Goal: Task Accomplishment & Management: Manage account settings

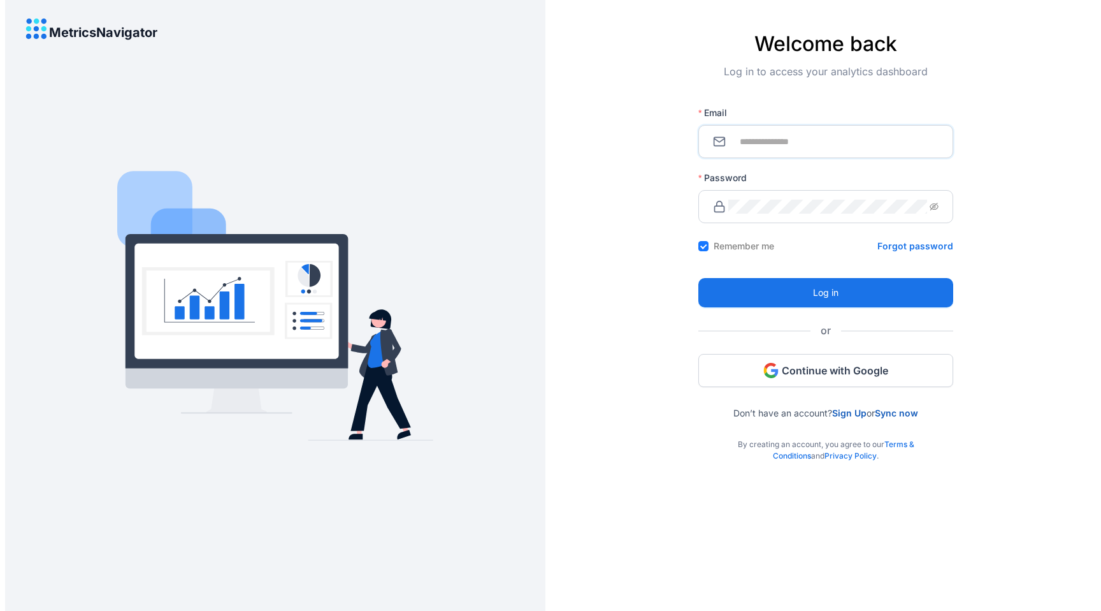
click at [802, 139] on input "Email" at bounding box center [833, 141] width 210 height 14
type input "**********"
click at [915, 212] on span at bounding box center [826, 206] width 255 height 33
click at [916, 210] on icon "eye-invisible" at bounding box center [920, 207] width 9 height 8
click at [916, 210] on icon "eye" at bounding box center [920, 206] width 9 height 9
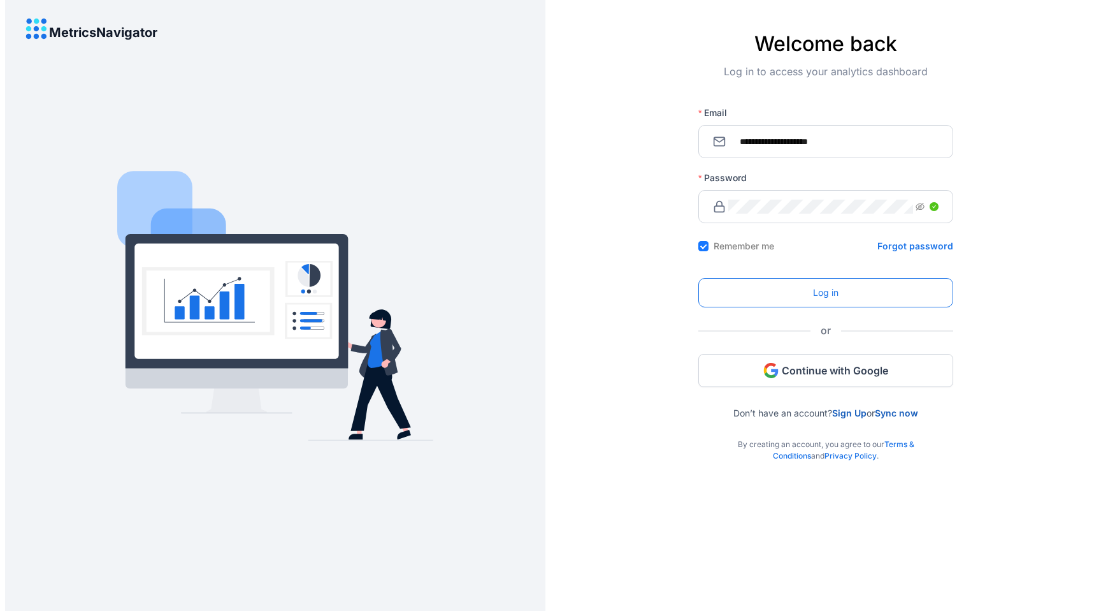
click at [858, 294] on button "Log in" at bounding box center [826, 292] width 255 height 29
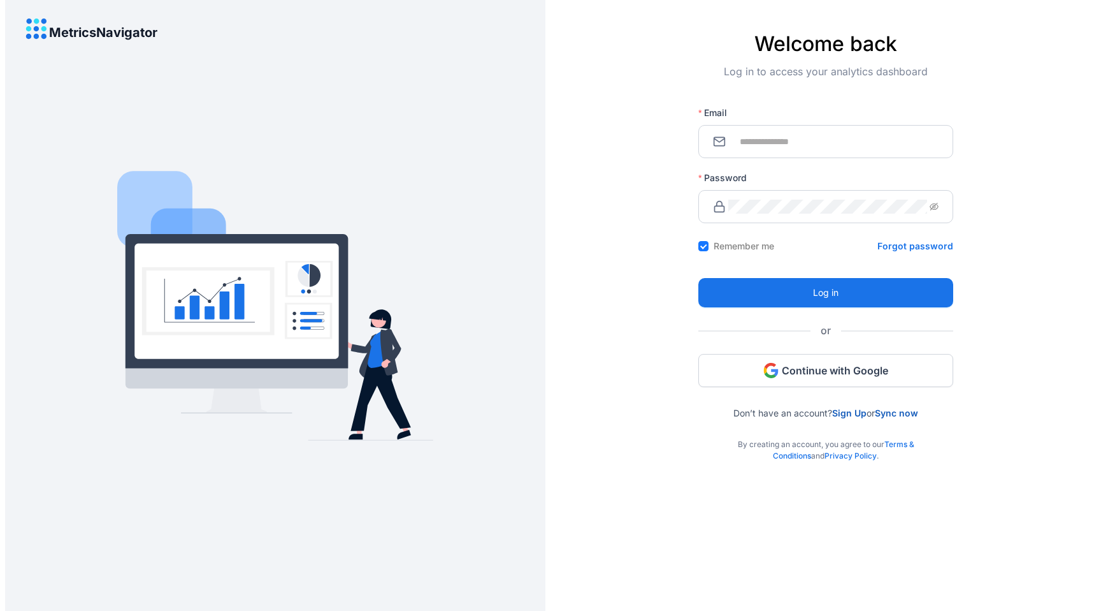
click at [857, 412] on link "Sign Up" at bounding box center [849, 412] width 34 height 11
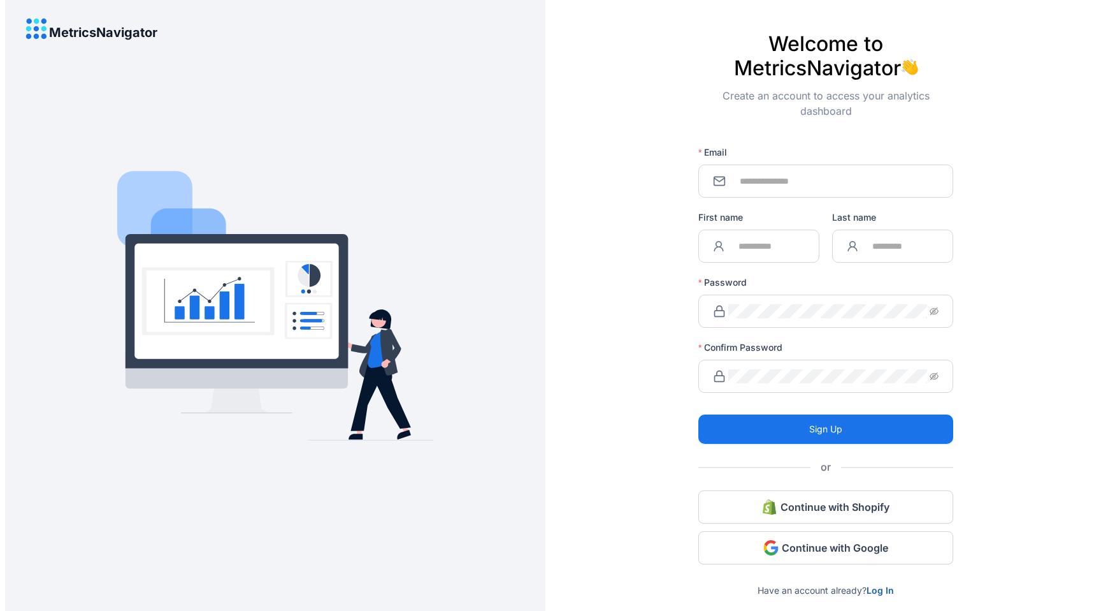
click at [798, 191] on span at bounding box center [826, 180] width 255 height 33
click at [801, 182] on input "Email" at bounding box center [833, 181] width 210 height 14
type input "**********"
click at [782, 237] on span at bounding box center [759, 245] width 121 height 33
type input "***"
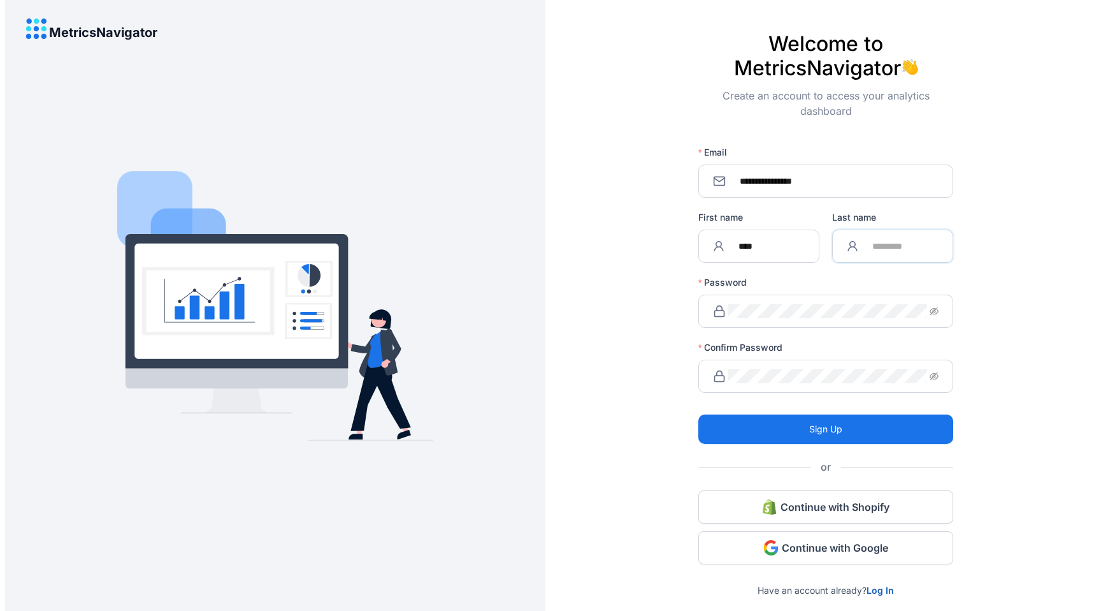
click at [909, 244] on input "Last name" at bounding box center [900, 246] width 78 height 14
type input "***"
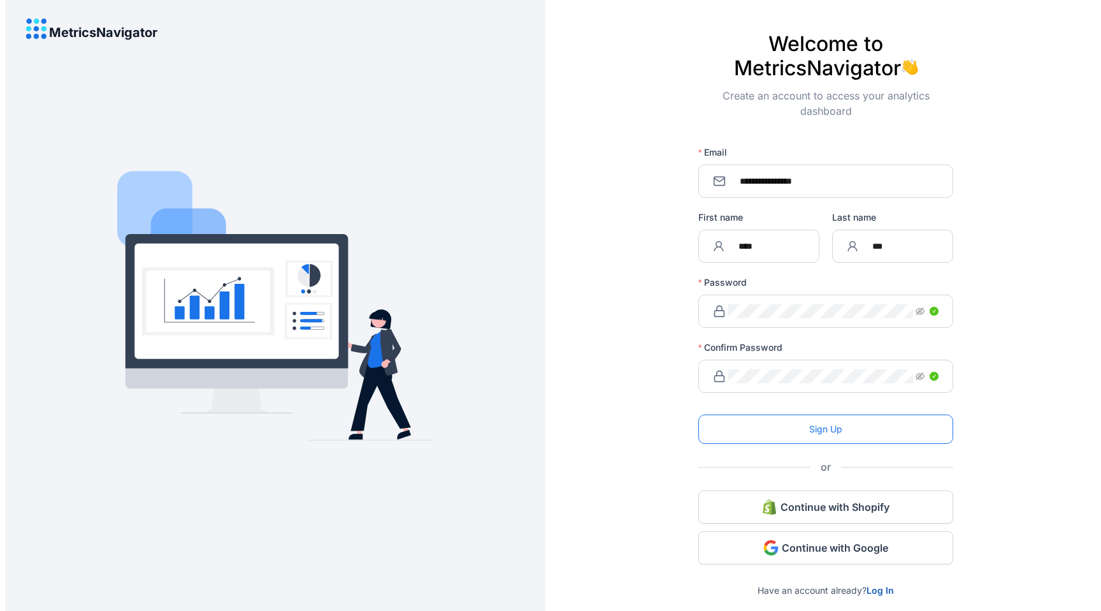
click at [866, 436] on button "Sign Up" at bounding box center [826, 428] width 255 height 29
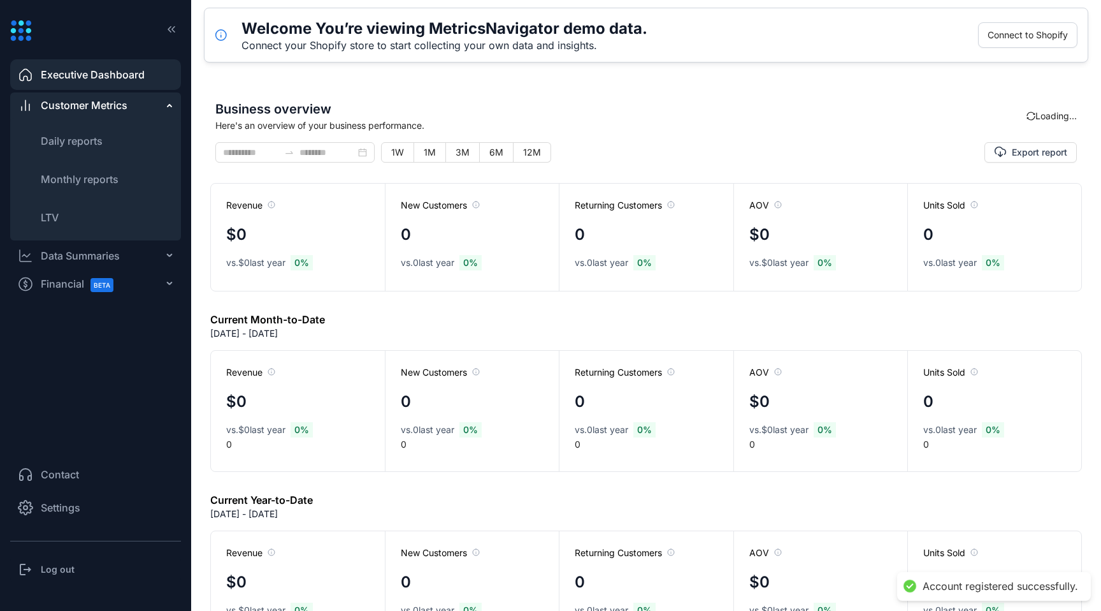
type input "**********"
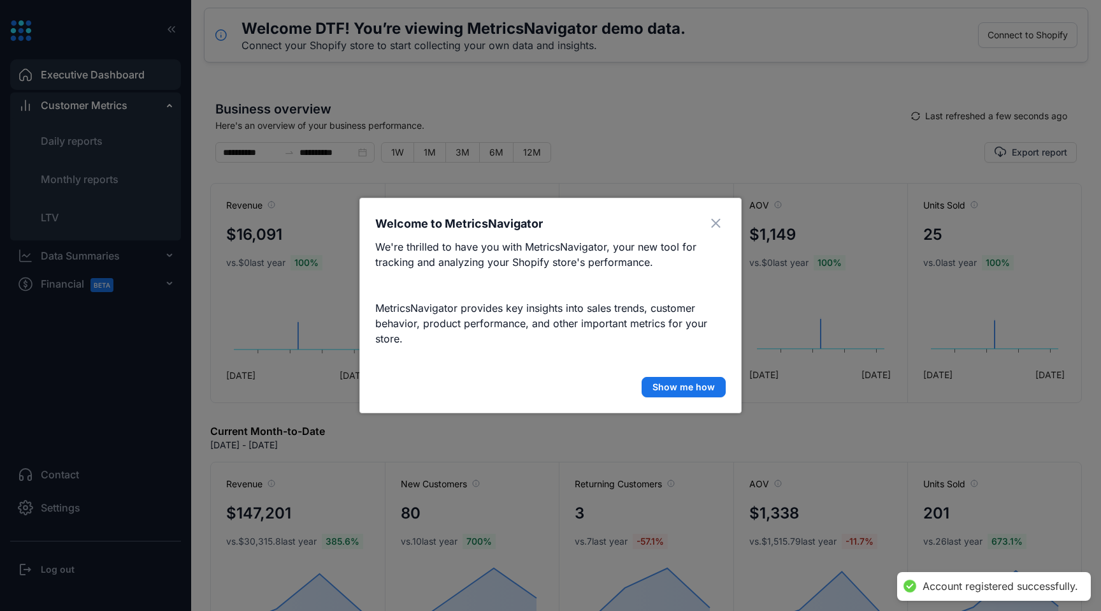
click at [617, 363] on div "Welcome to MetricsNavigator We're thrilled to have you with MetricsNavigator, y…" at bounding box center [550, 305] width 382 height 215
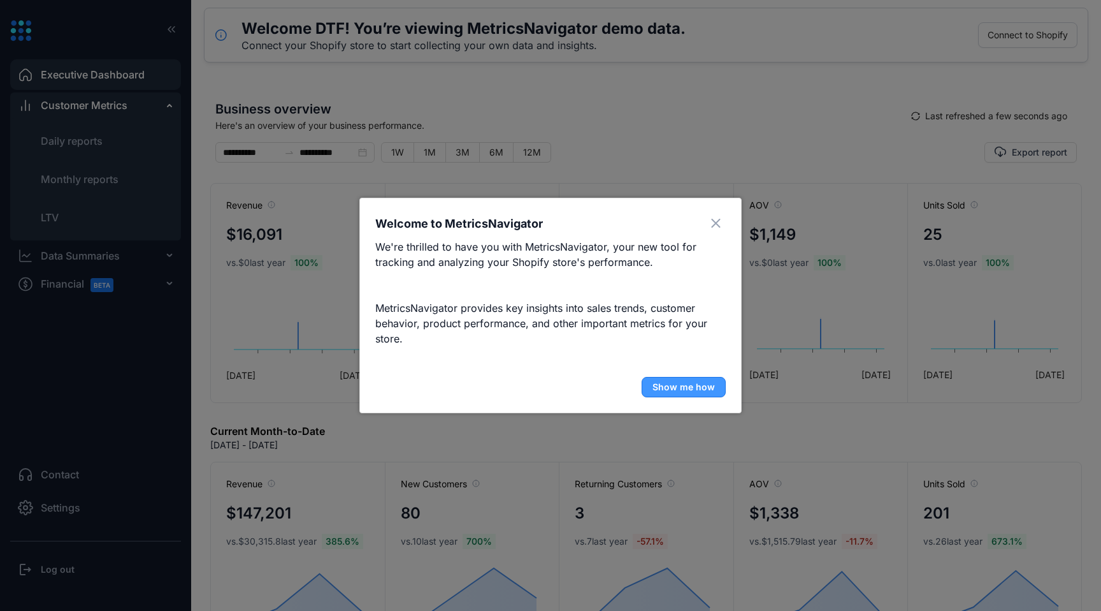
click at [689, 387] on span "Show me how" at bounding box center [684, 386] width 62 height 13
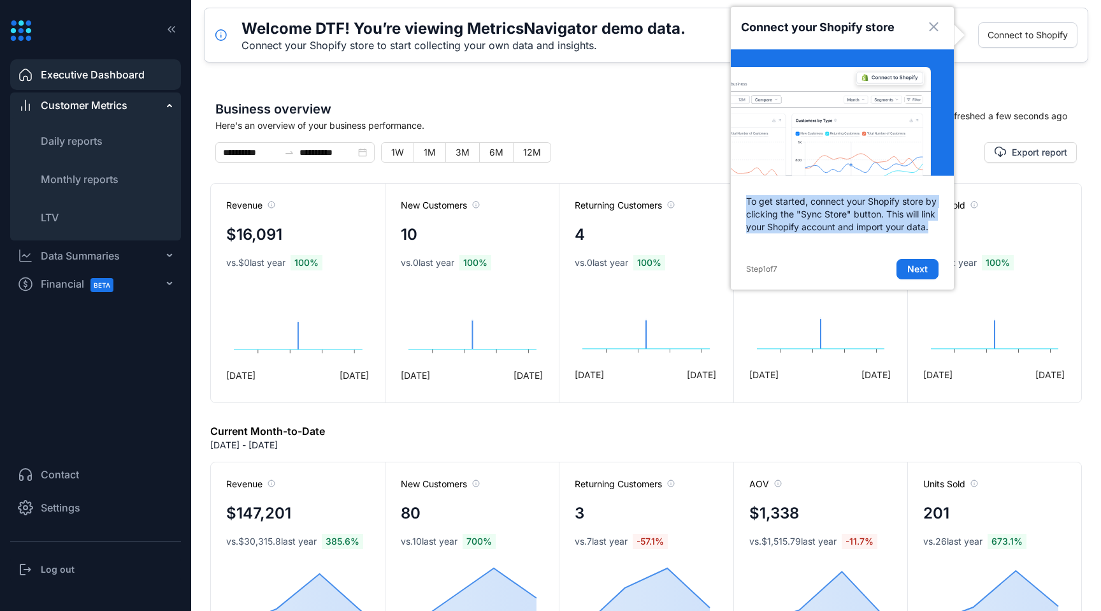
drag, startPoint x: 748, startPoint y: 201, endPoint x: 904, endPoint y: 236, distance: 159.9
click at [905, 236] on p "To get started, connect your Shopify store by clicking the "Sync Store" button.…" at bounding box center [842, 214] width 223 height 69
click at [1014, 38] on span "Connect to Shopify" at bounding box center [1028, 35] width 80 height 14
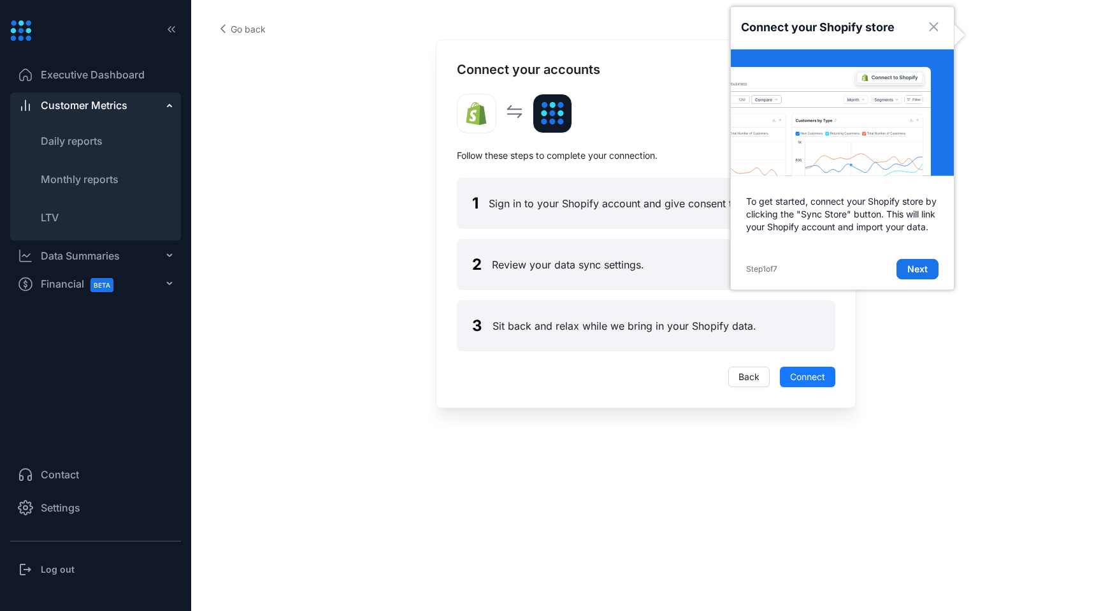
click at [677, 113] on div at bounding box center [646, 114] width 379 height 40
click at [914, 265] on span "Next" at bounding box center [918, 269] width 20 height 13
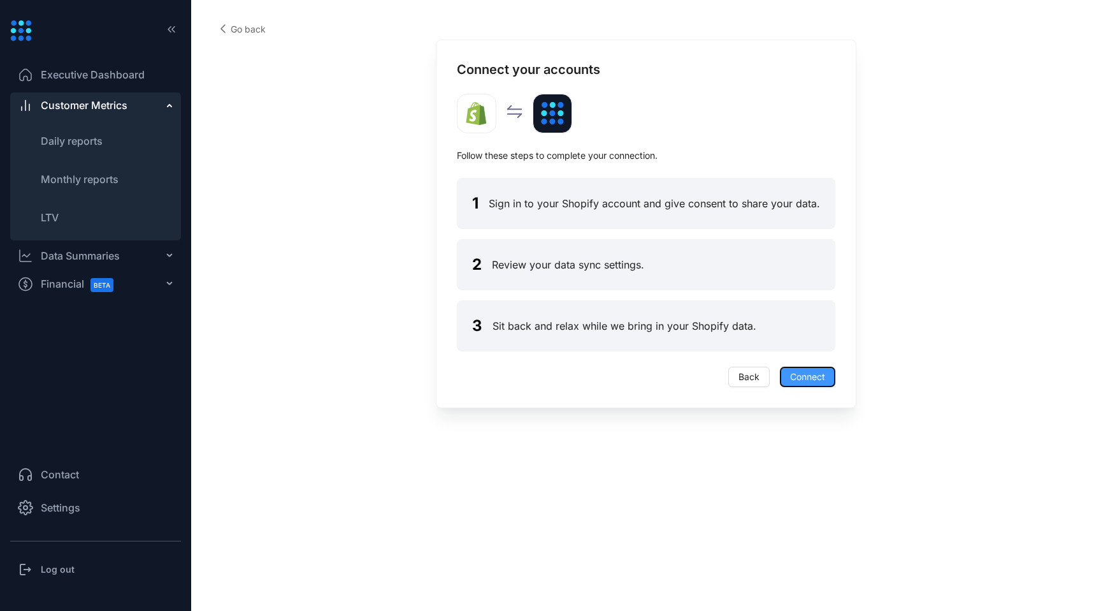
click at [814, 377] on span "Connect" at bounding box center [807, 377] width 35 height 14
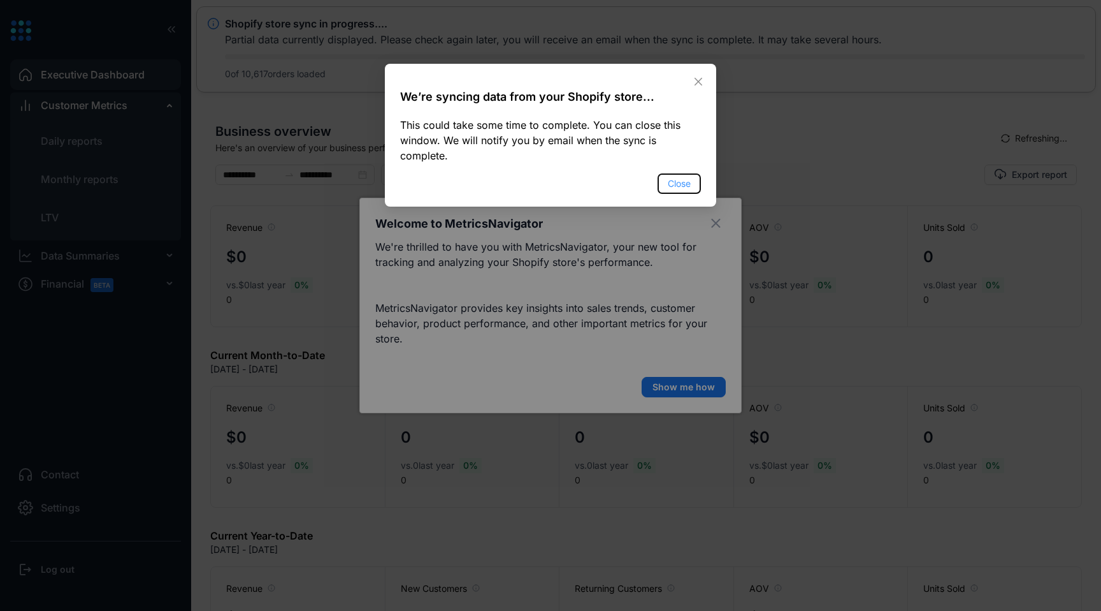
click at [676, 177] on span "Close" at bounding box center [679, 184] width 23 height 14
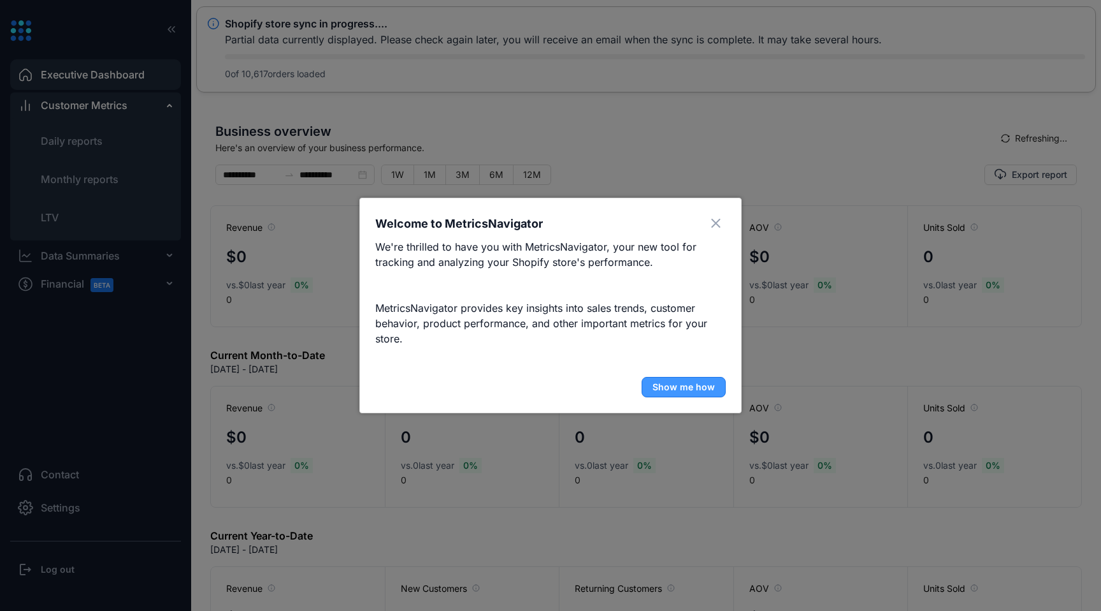
click at [694, 388] on span "Show me how" at bounding box center [684, 386] width 62 height 13
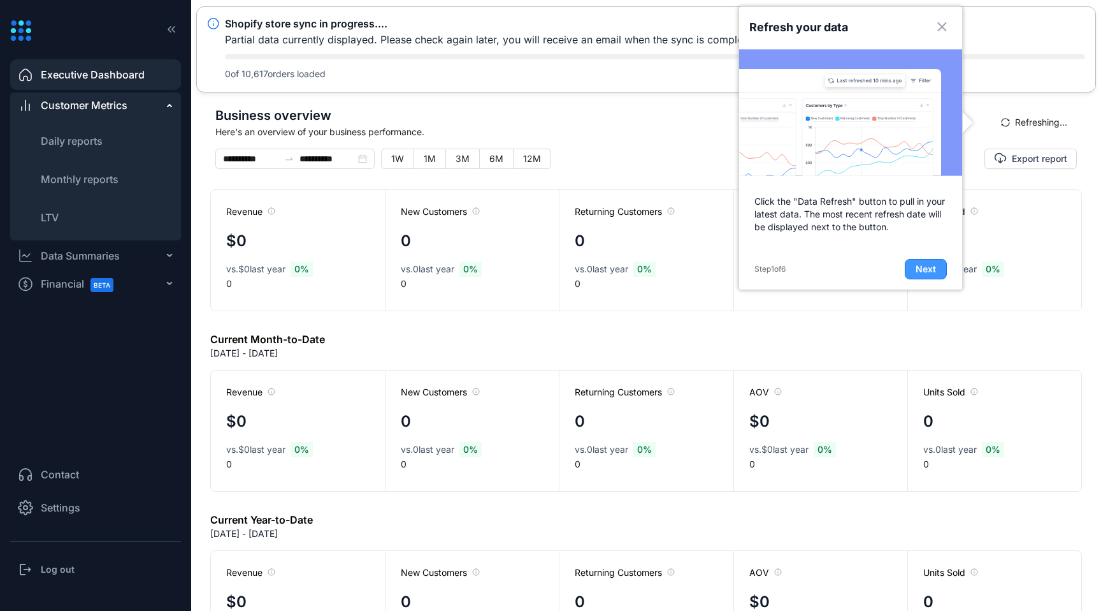
click at [920, 264] on span "Next" at bounding box center [926, 269] width 20 height 13
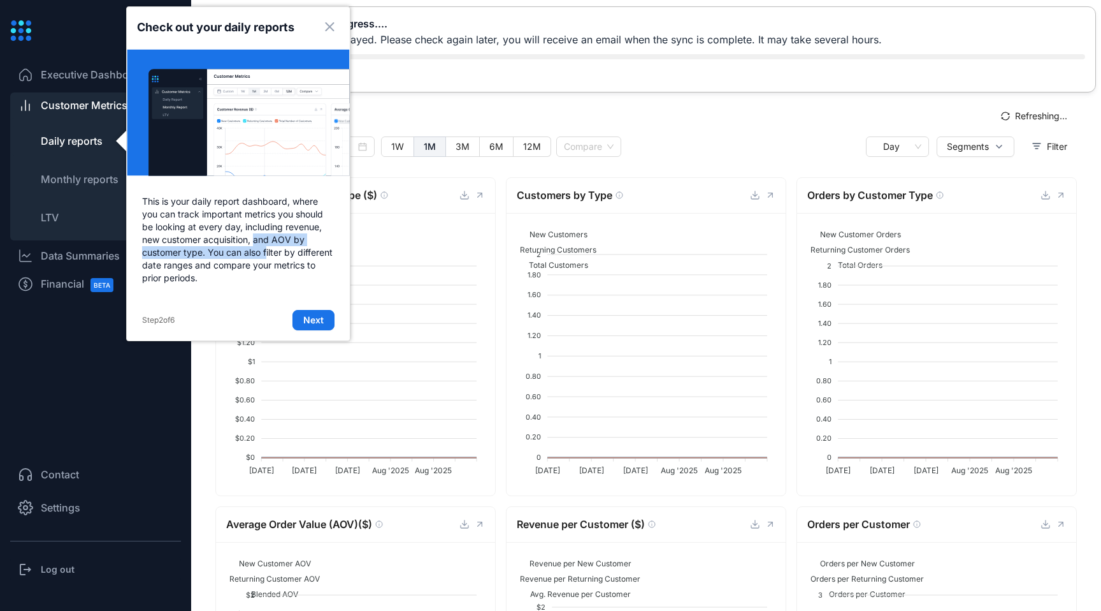
drag, startPoint x: 255, startPoint y: 238, endPoint x: 268, endPoint y: 257, distance: 23.3
click at [268, 257] on p "This is your daily report dashboard, where you can track important metrics you …" at bounding box center [238, 240] width 223 height 120
click at [304, 312] on button "Next" at bounding box center [314, 320] width 42 height 20
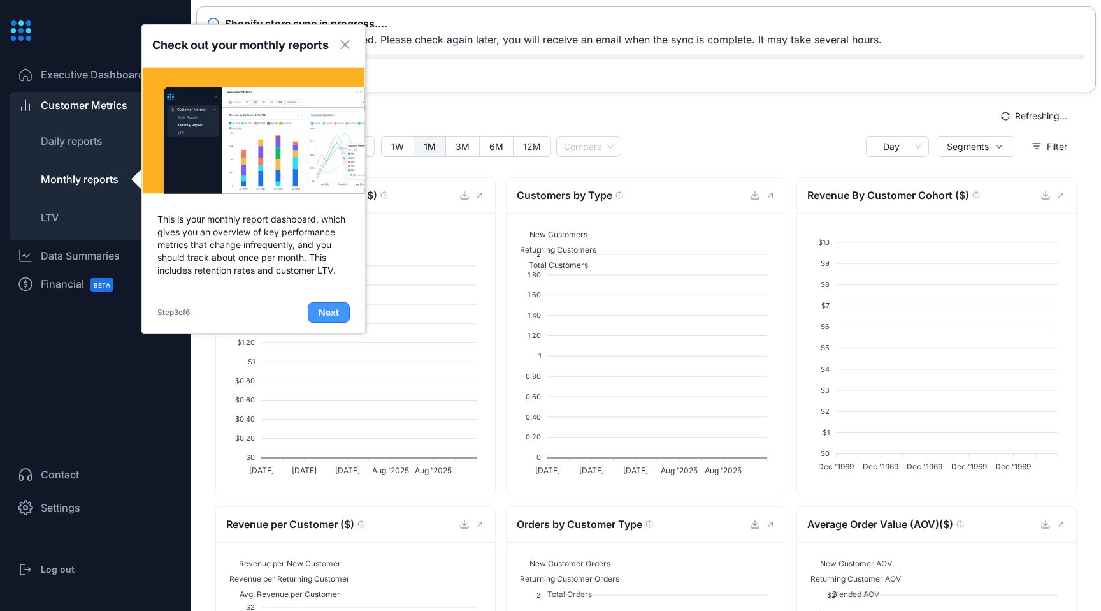
click at [318, 307] on button "Next" at bounding box center [329, 312] width 42 height 20
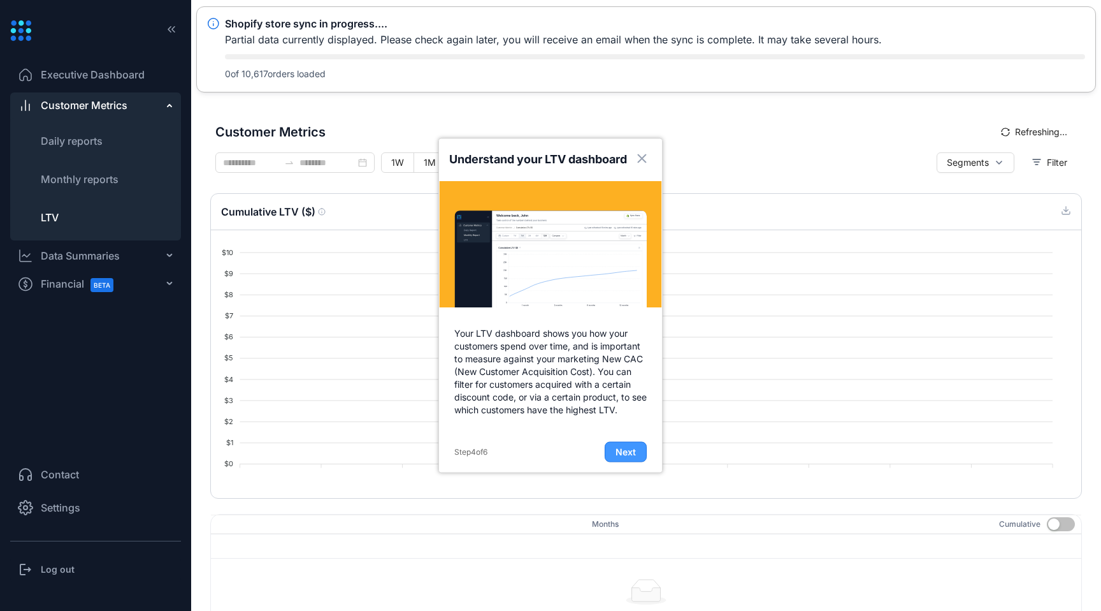
click at [619, 447] on span "Next" at bounding box center [626, 452] width 20 height 13
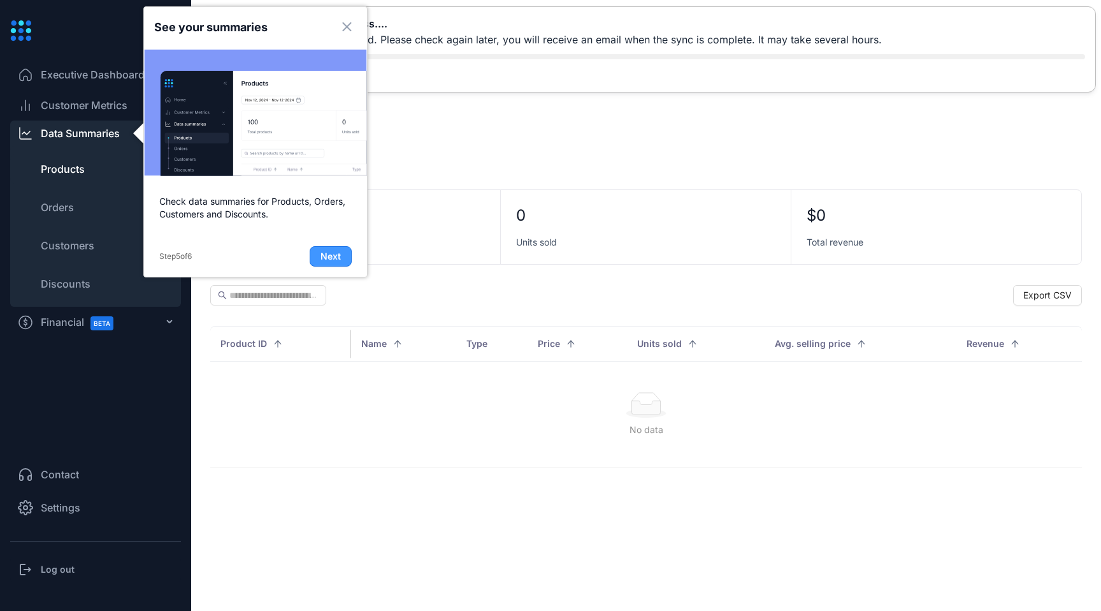
click at [335, 256] on span "Next" at bounding box center [331, 256] width 20 height 13
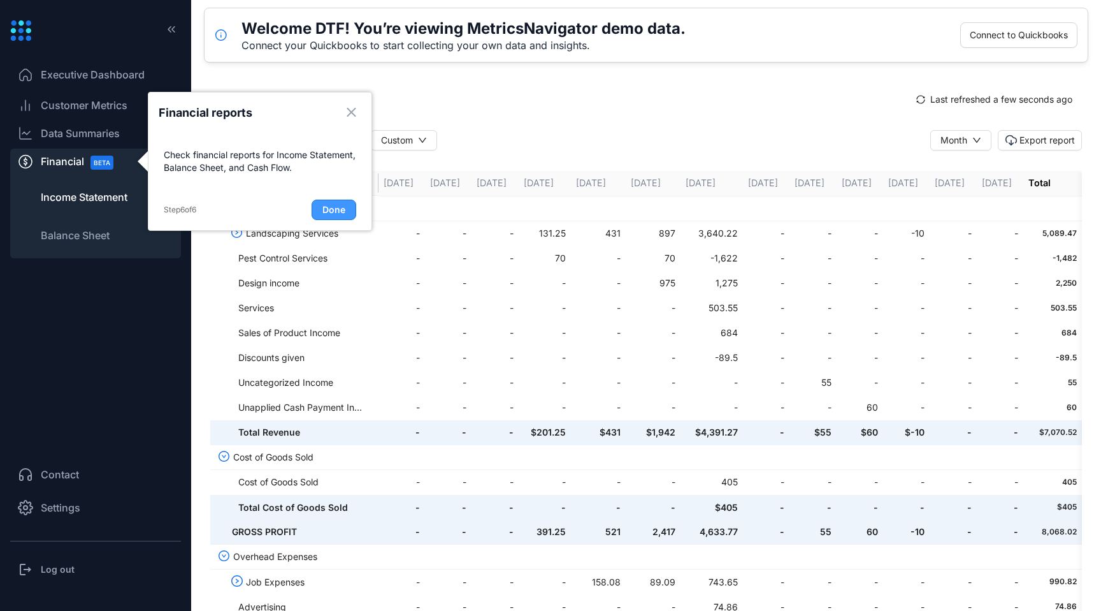
click at [331, 214] on span "Done" at bounding box center [333, 209] width 23 height 13
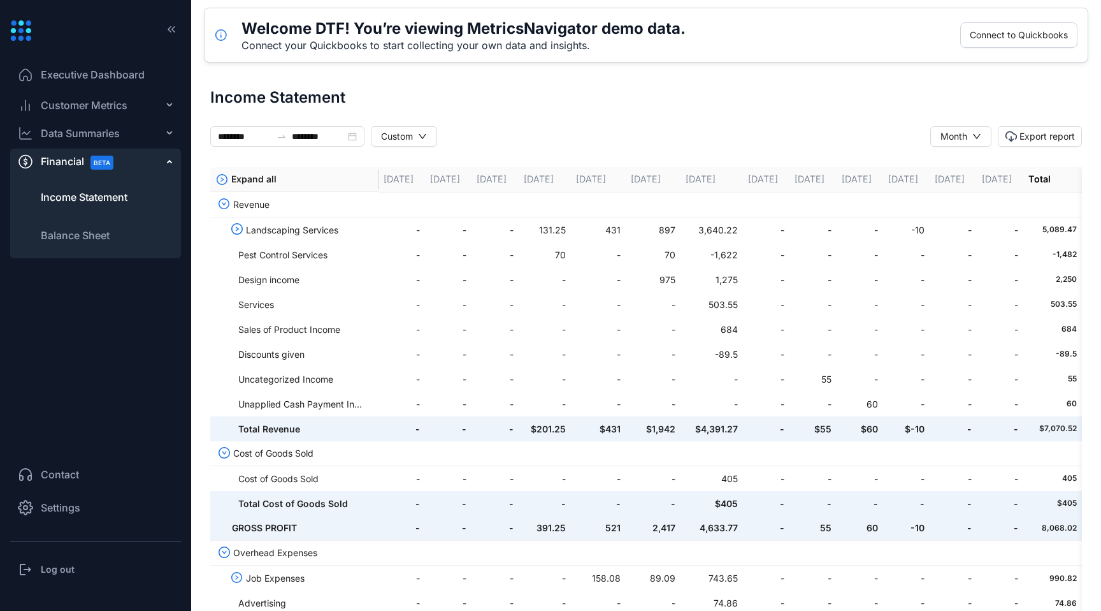
click at [91, 73] on span "Executive Dashboard" at bounding box center [93, 74] width 104 height 15
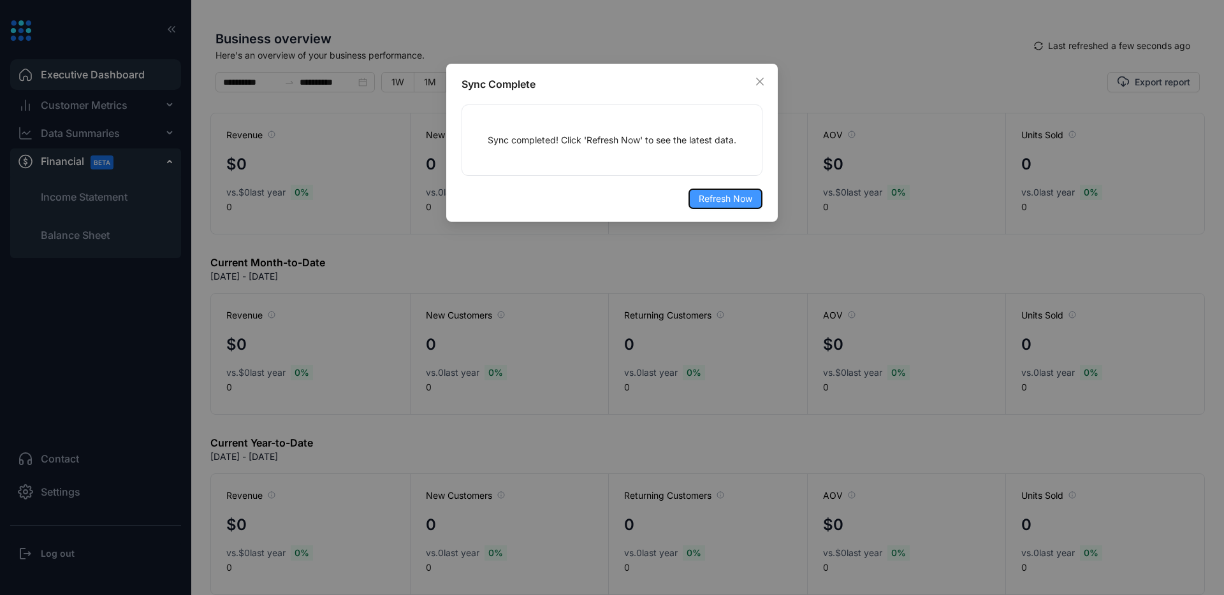
click at [732, 201] on span "Refresh Now" at bounding box center [726, 199] width 54 height 14
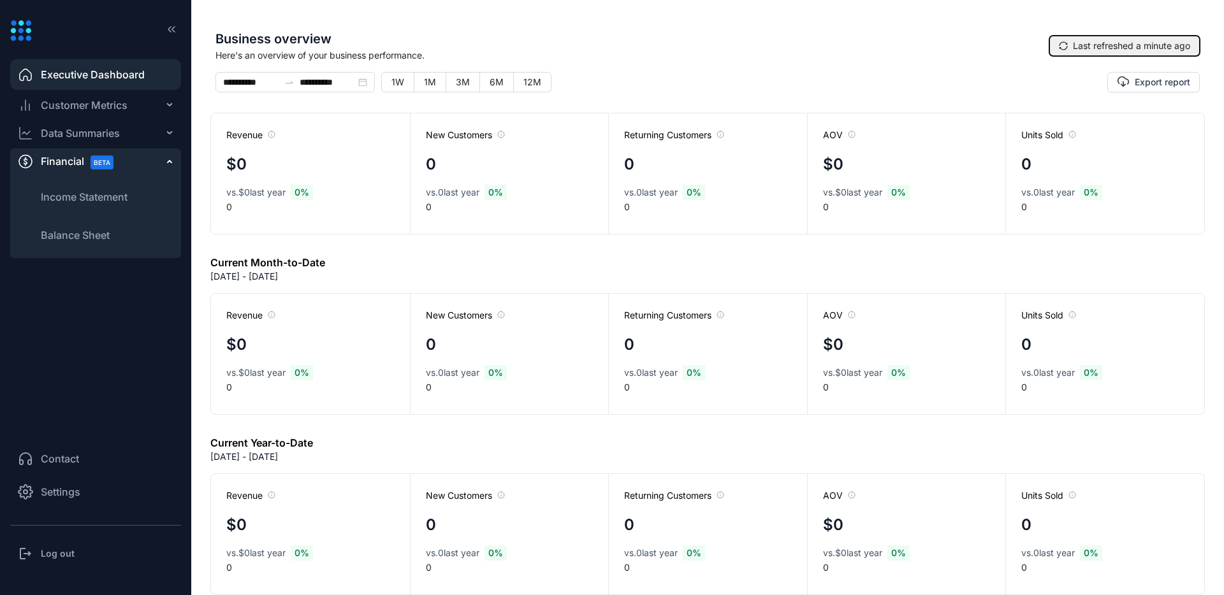
click at [1059, 45] on icon "sync" at bounding box center [1063, 45] width 9 height 9
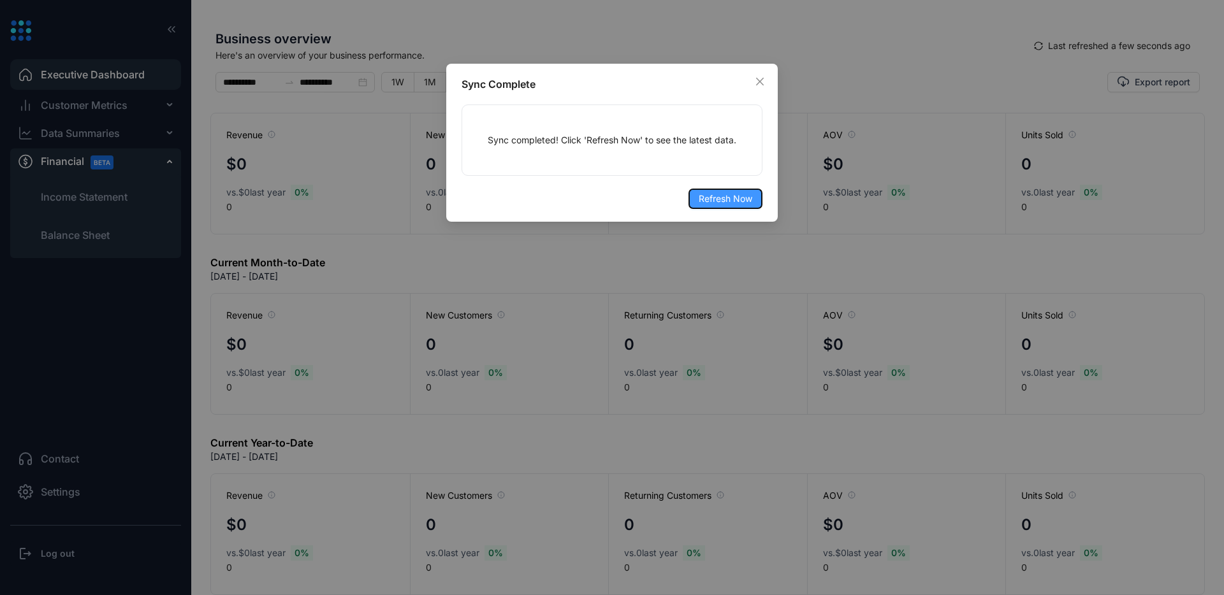
click at [722, 197] on span "Refresh Now" at bounding box center [726, 199] width 54 height 14
